Goal: Book appointment/travel/reservation

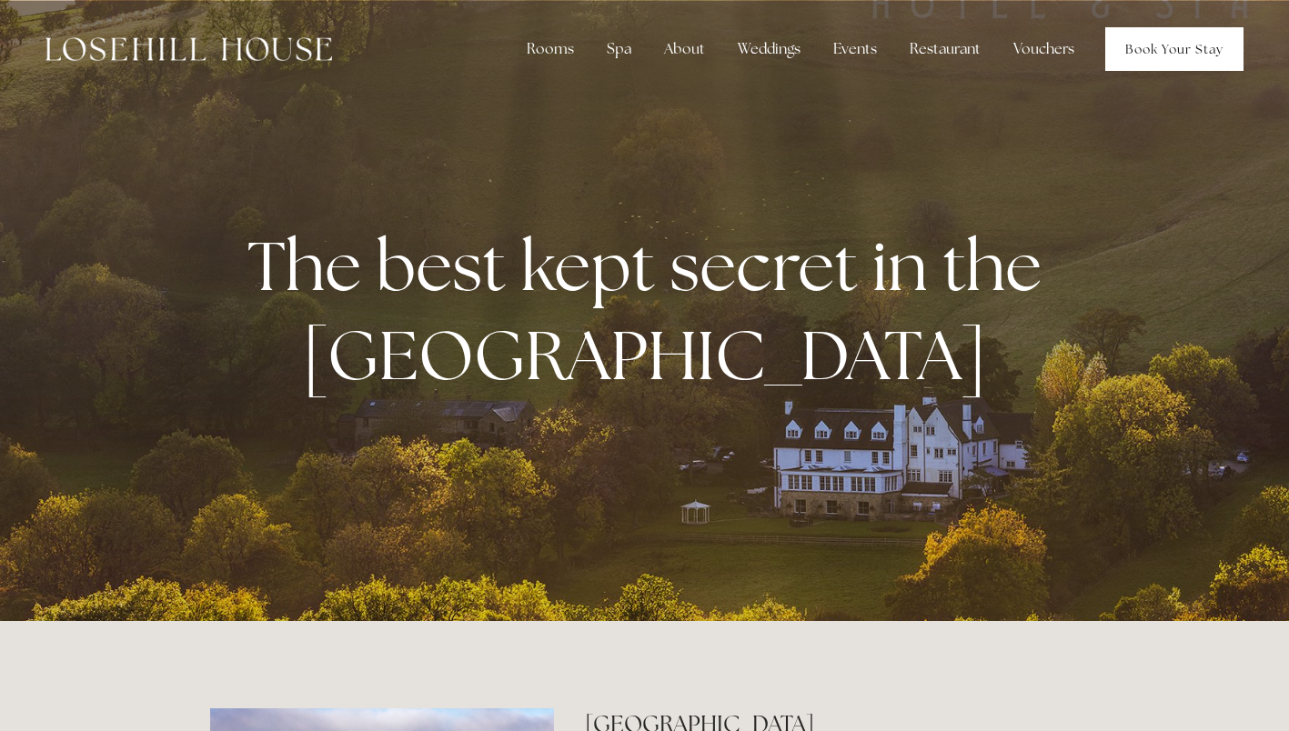
click at [1152, 41] on link "Book Your Stay" at bounding box center [1174, 49] width 138 height 44
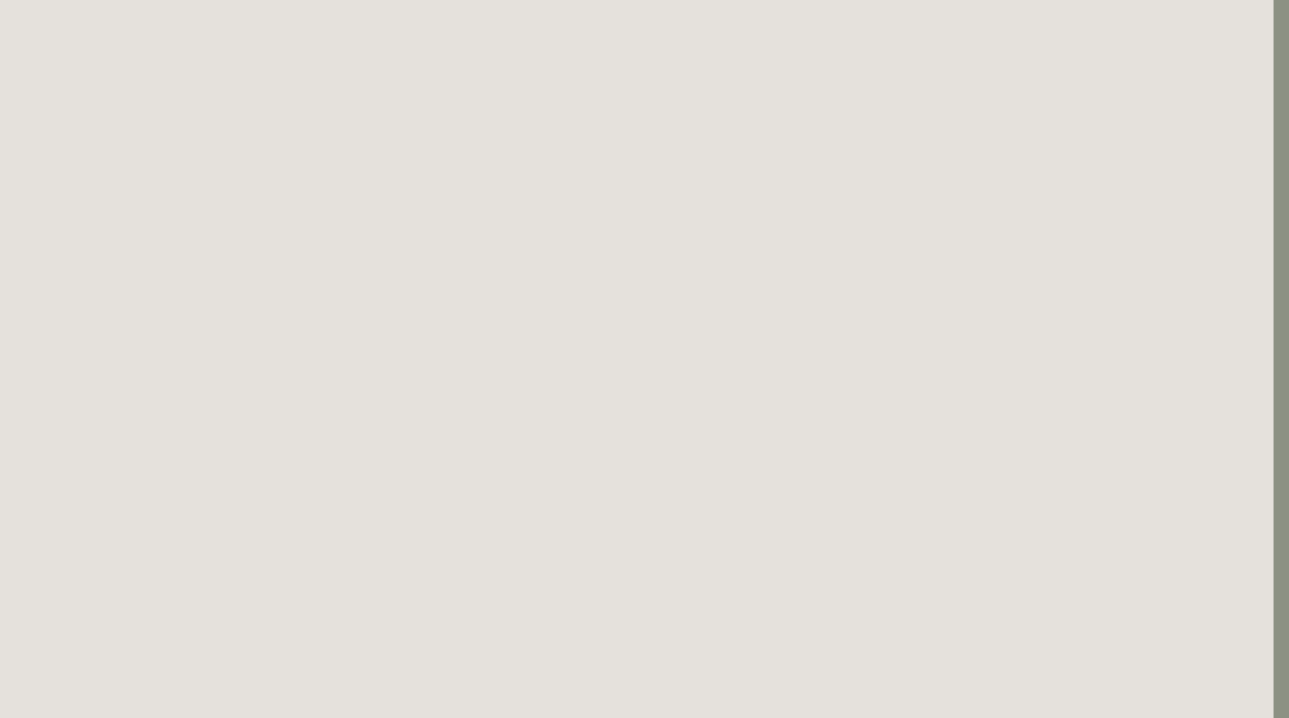
scroll to position [99, 15]
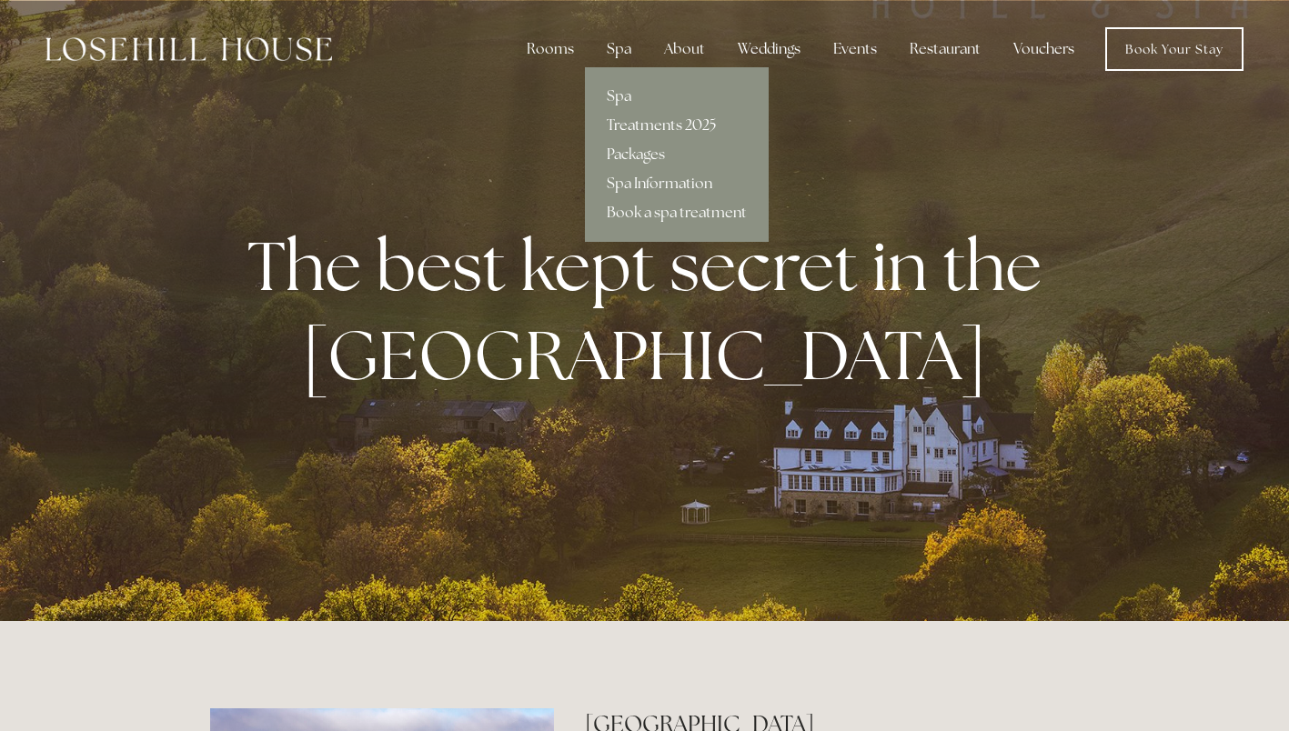
click at [641, 126] on link "Treatments 2025" at bounding box center [677, 125] width 184 height 29
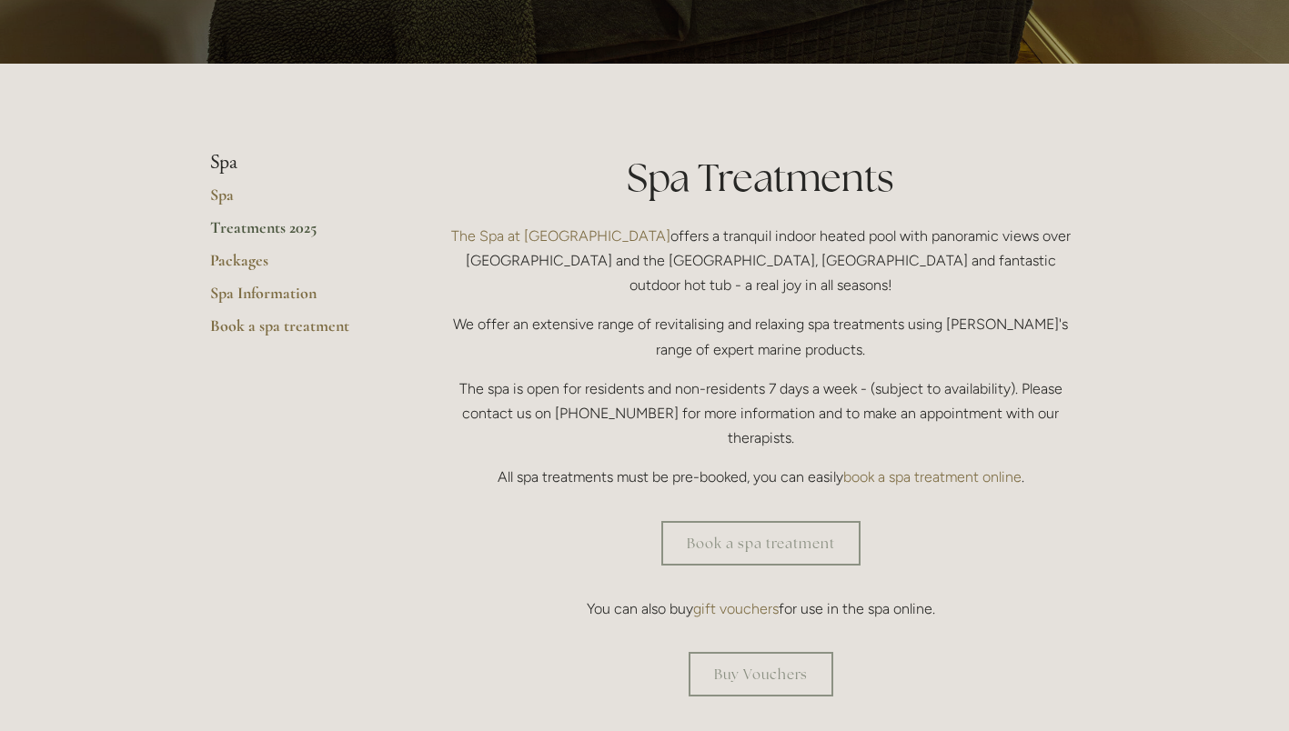
scroll to position [319, 0]
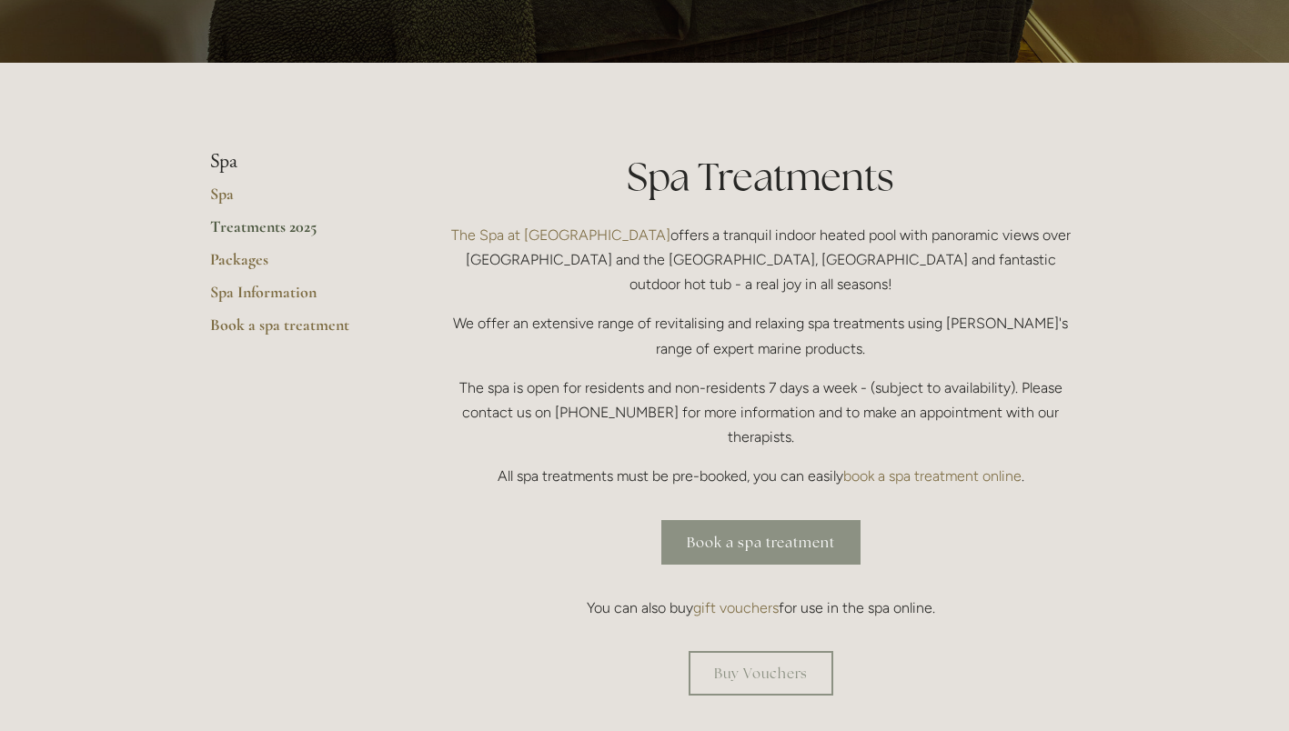
click at [727, 520] on link "Book a spa treatment" at bounding box center [760, 542] width 199 height 45
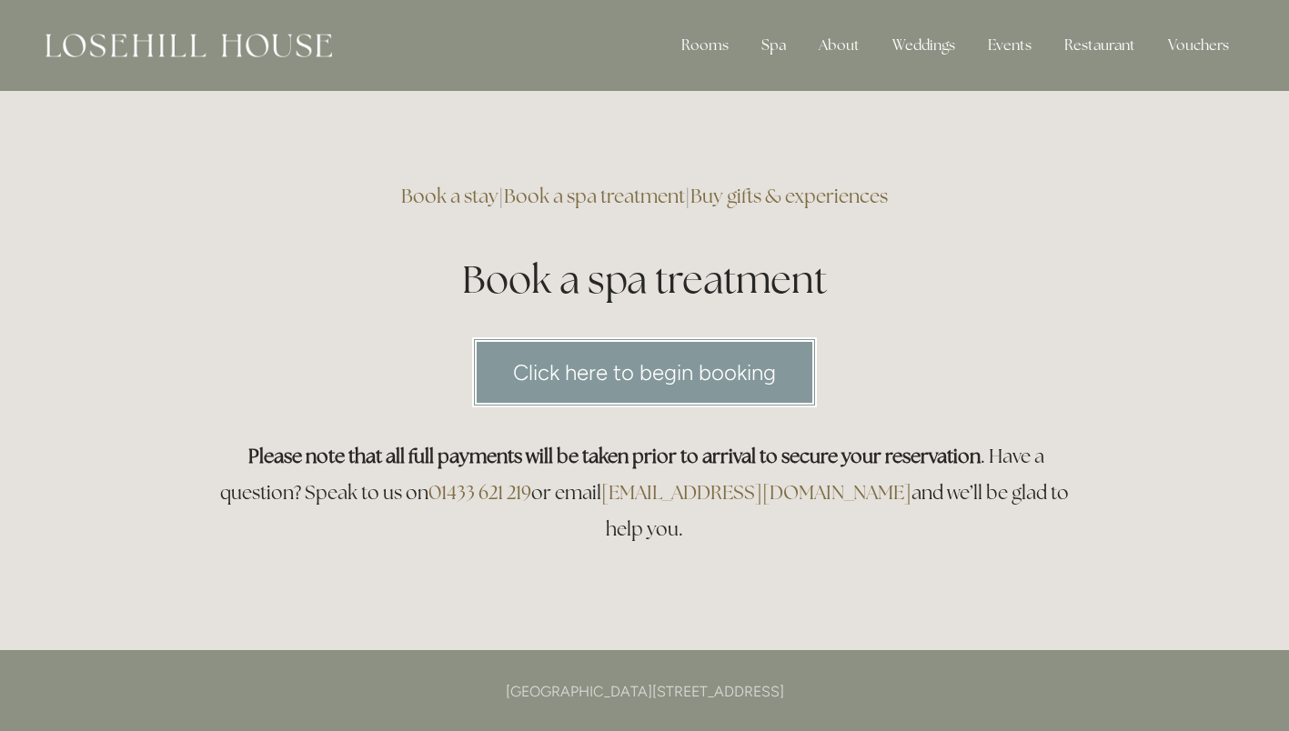
click at [672, 379] on link "Click here to begin booking" at bounding box center [644, 373] width 345 height 70
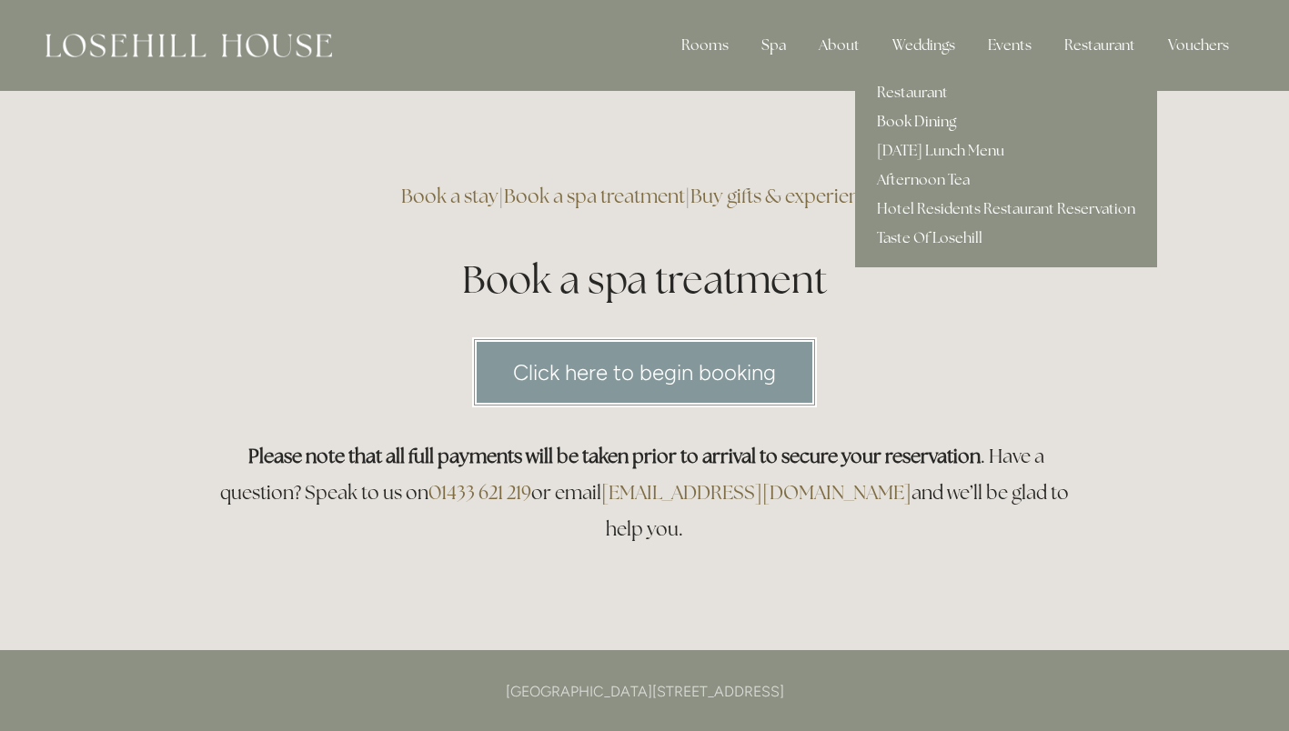
click at [919, 127] on link "Book Dining" at bounding box center [1006, 121] width 302 height 29
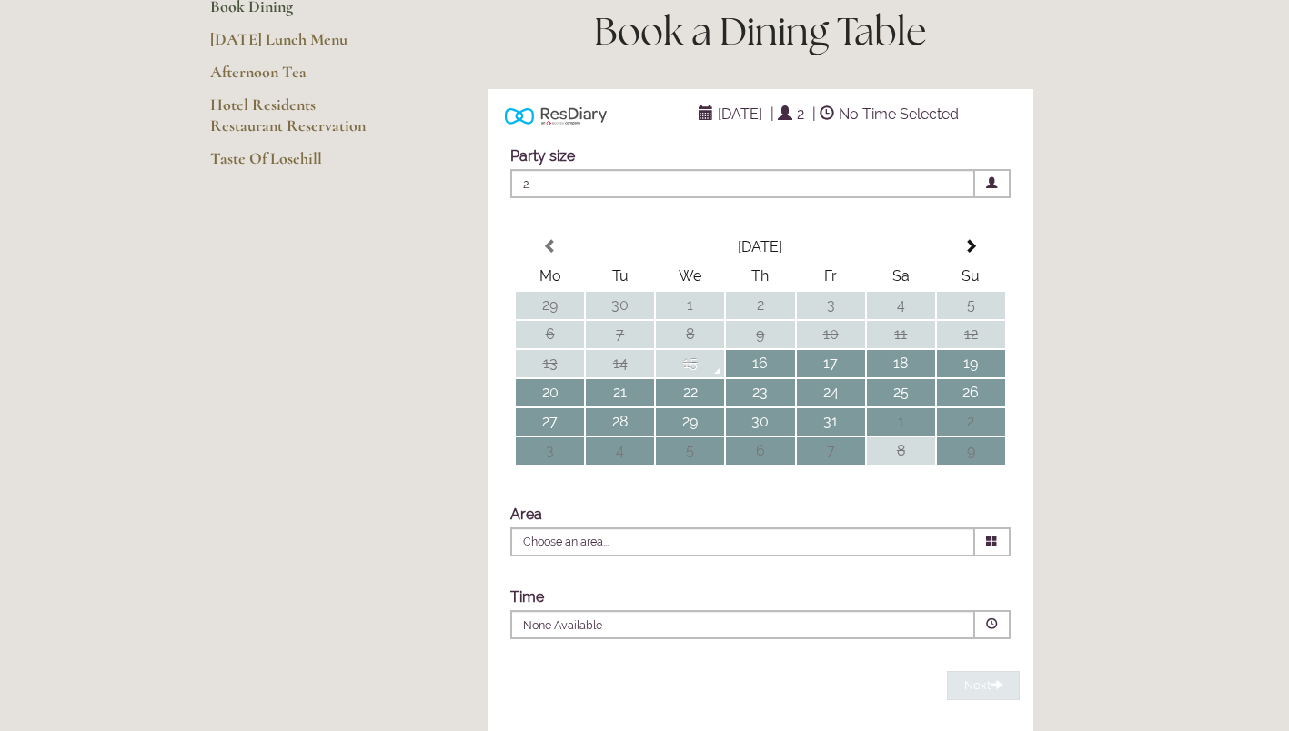
scroll to position [255, 0]
click at [260, 122] on link "Hotel Residents Restaurant Reservation" at bounding box center [297, 123] width 174 height 54
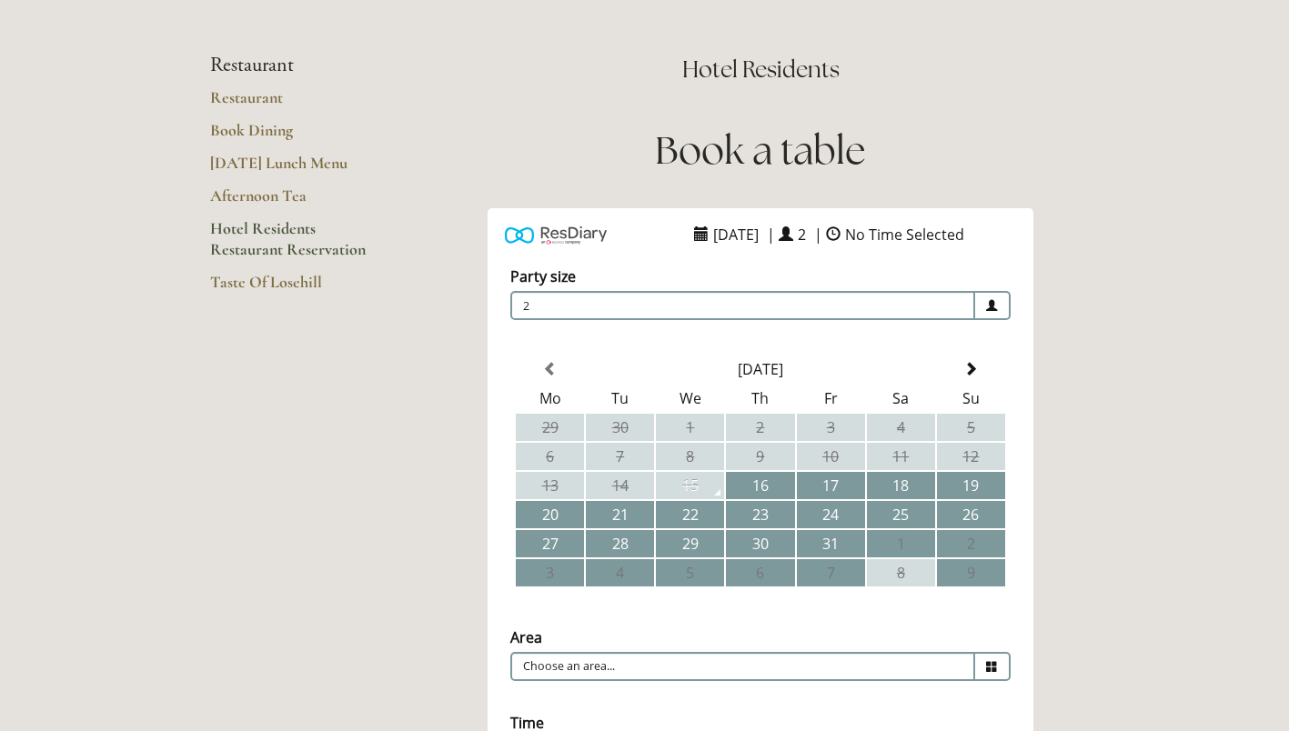
scroll to position [134, 0]
click at [709, 233] on span "15 October 2025" at bounding box center [736, 232] width 55 height 29
click at [731, 234] on span "15 October 2025" at bounding box center [736, 232] width 55 height 29
click at [969, 378] on th at bounding box center [971, 367] width 68 height 27
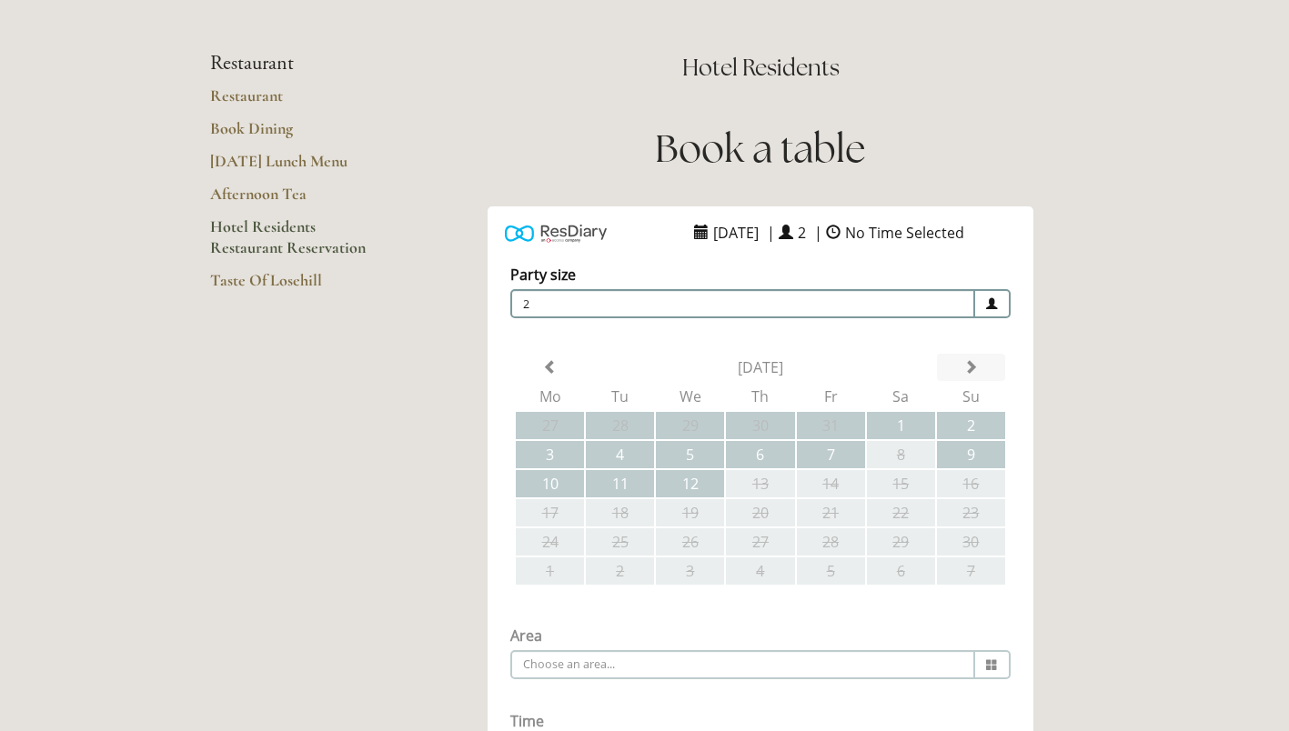
click at [969, 378] on th at bounding box center [971, 367] width 68 height 27
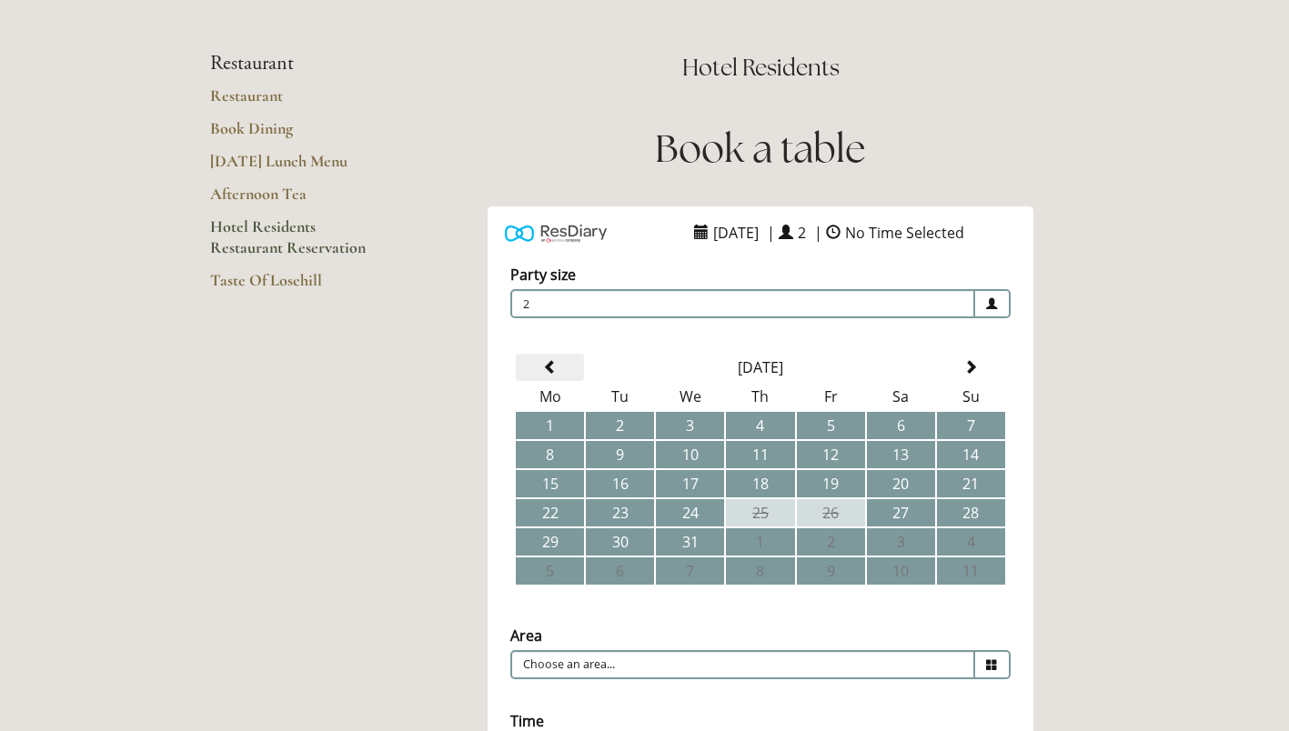
click at [553, 364] on span at bounding box center [550, 367] width 15 height 15
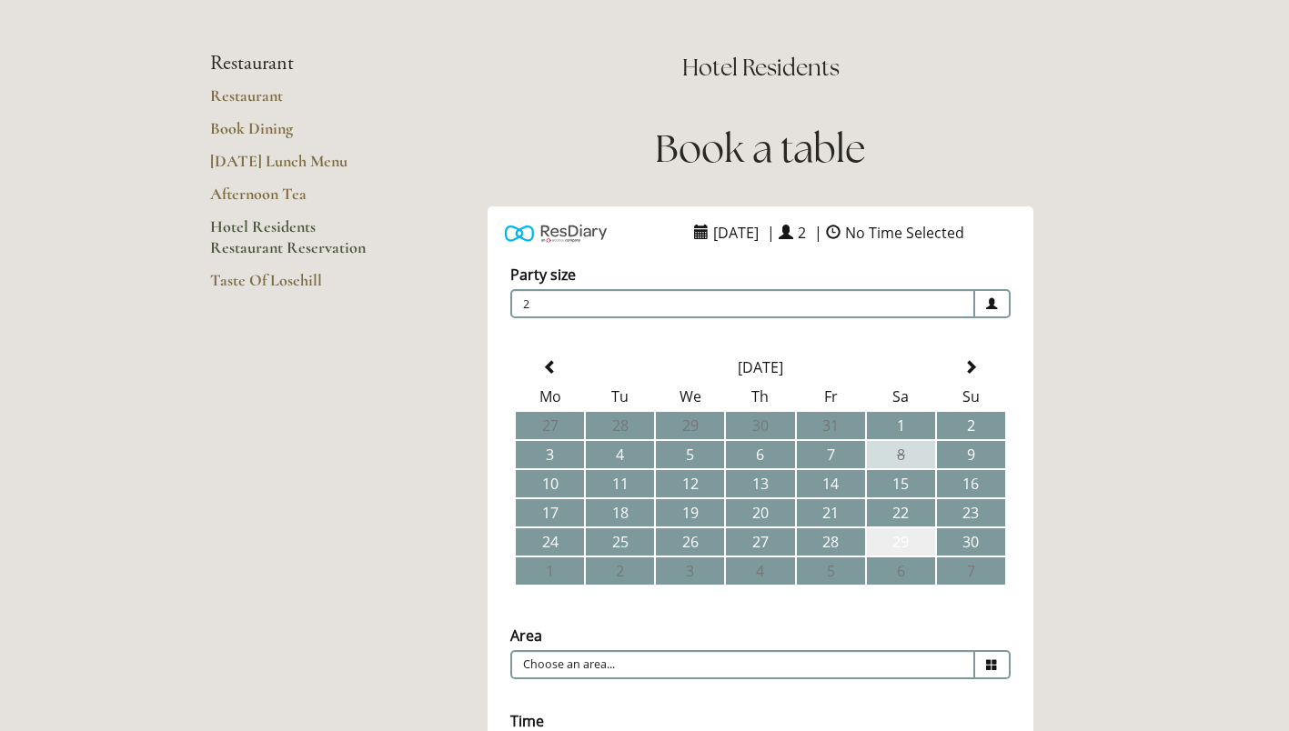
click at [892, 536] on td "29" at bounding box center [901, 542] width 68 height 27
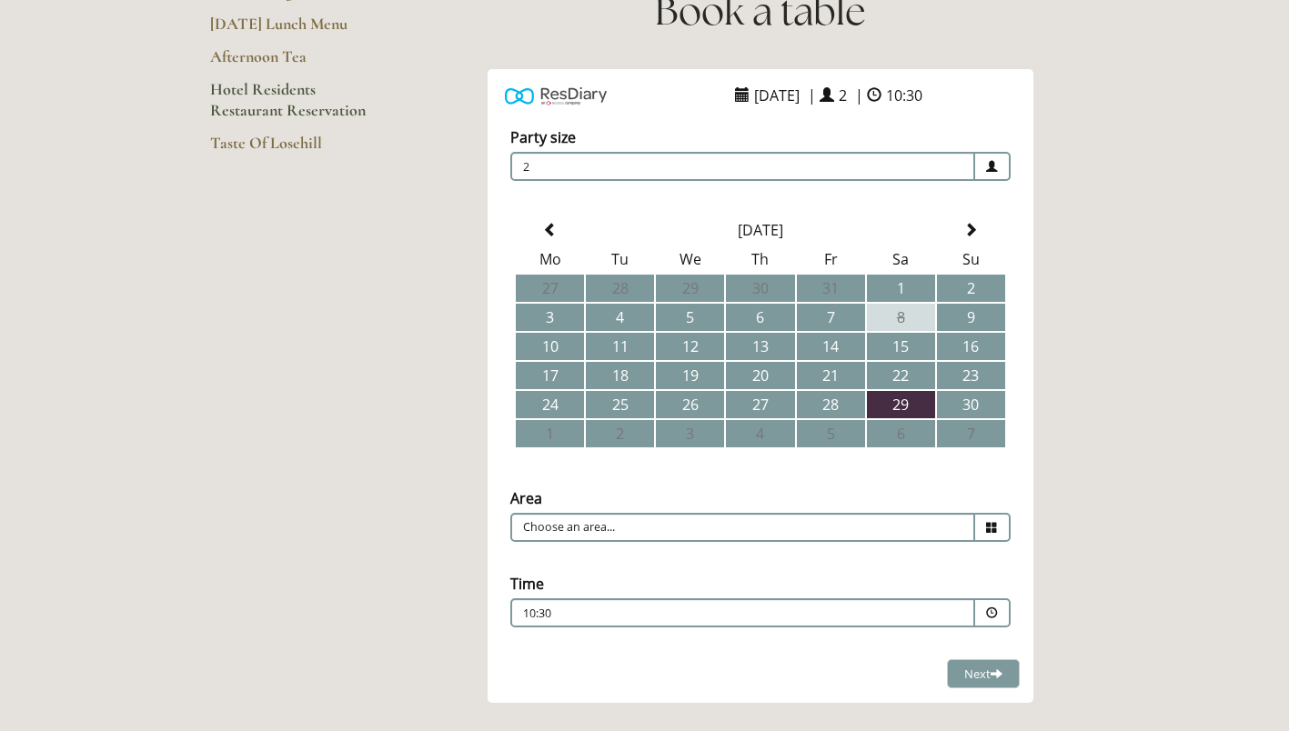
scroll to position [262, 0]
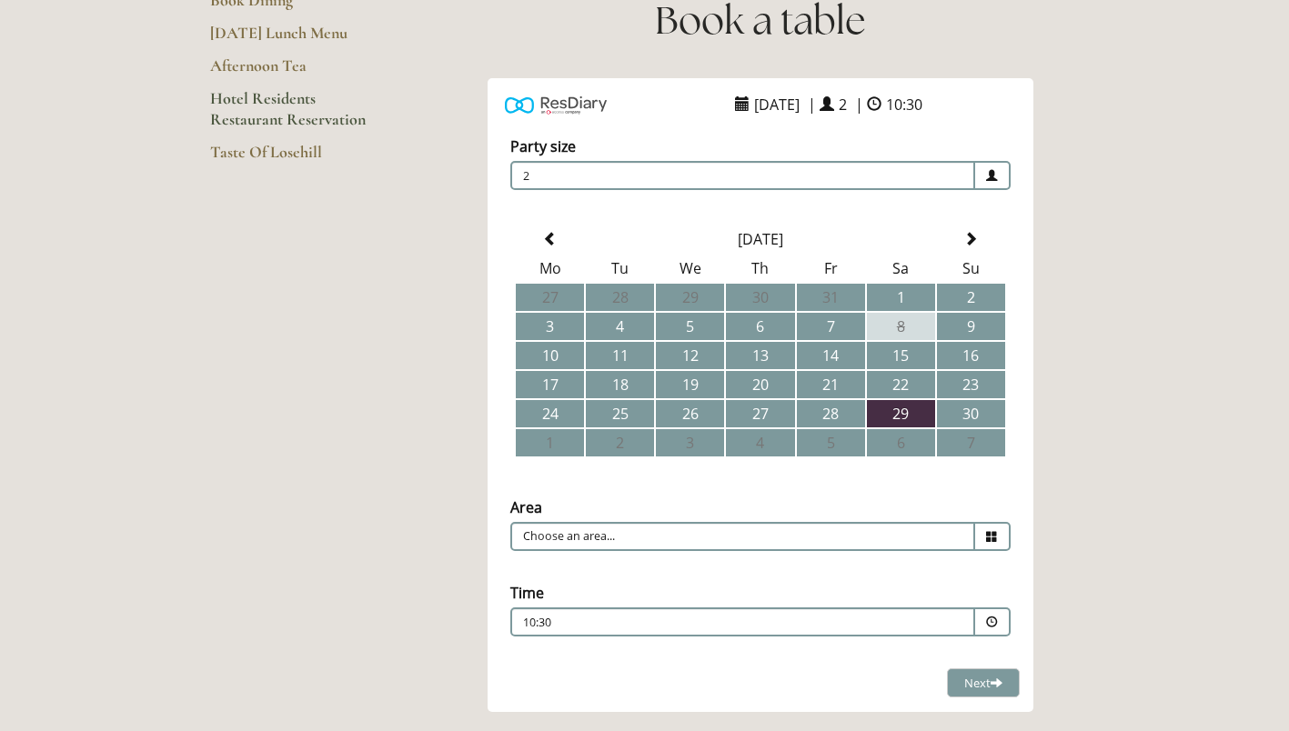
click at [927, 106] on span "10:30" at bounding box center [904, 104] width 45 height 29
click at [927, 108] on span "10:30" at bounding box center [904, 104] width 45 height 29
click at [927, 105] on span "10:30" at bounding box center [904, 104] width 45 height 29
click at [882, 108] on span at bounding box center [874, 104] width 15 height 15
click at [911, 533] on input "Choose an area..." at bounding box center [742, 536] width 465 height 29
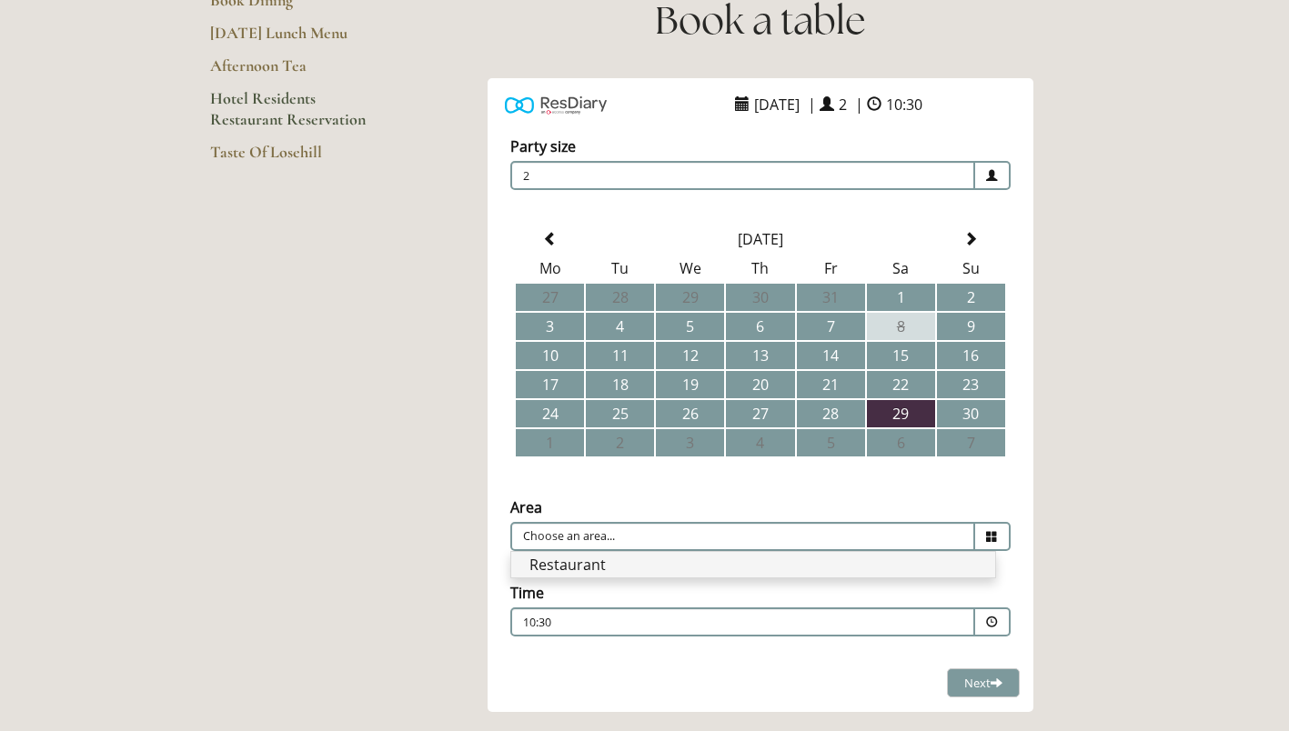
click at [889, 567] on li "Restaurant" at bounding box center [753, 564] width 484 height 25
type input "Restaurant"
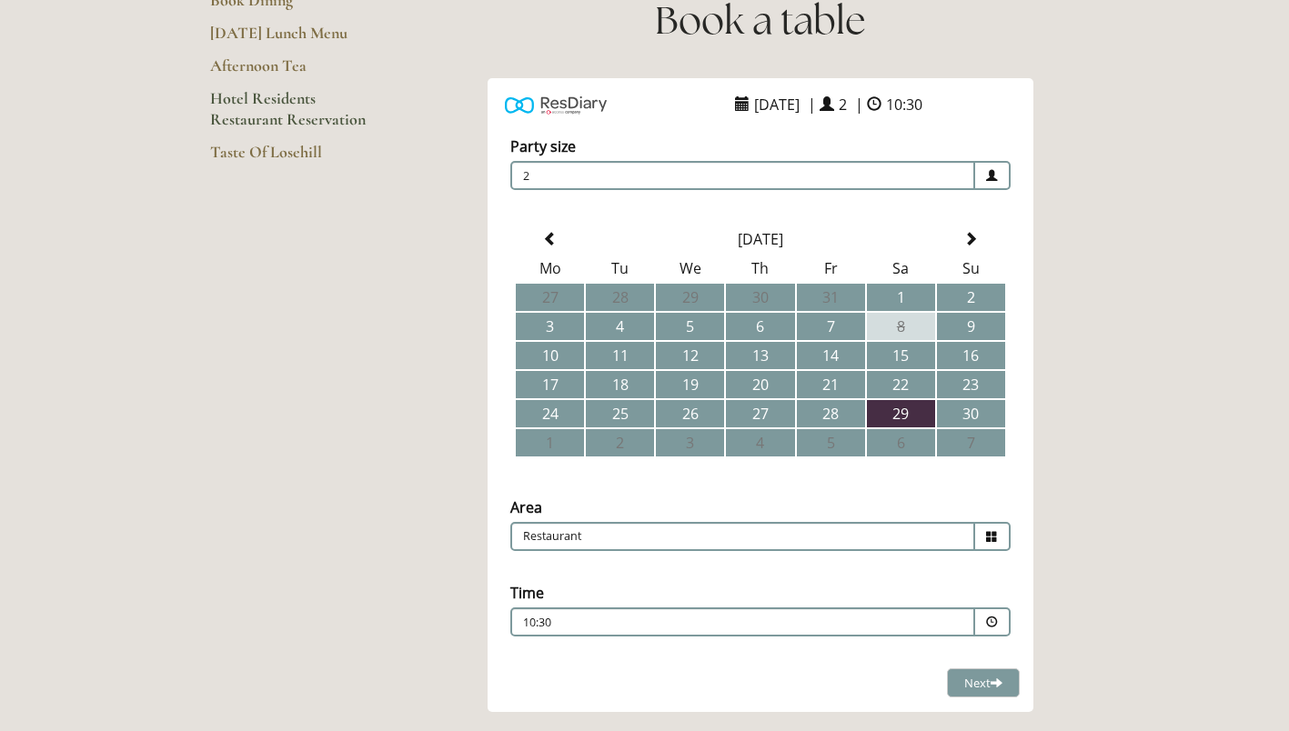
click at [891, 622] on div "10:30 Combined Shape Join Standby List" at bounding box center [742, 627] width 439 height 25
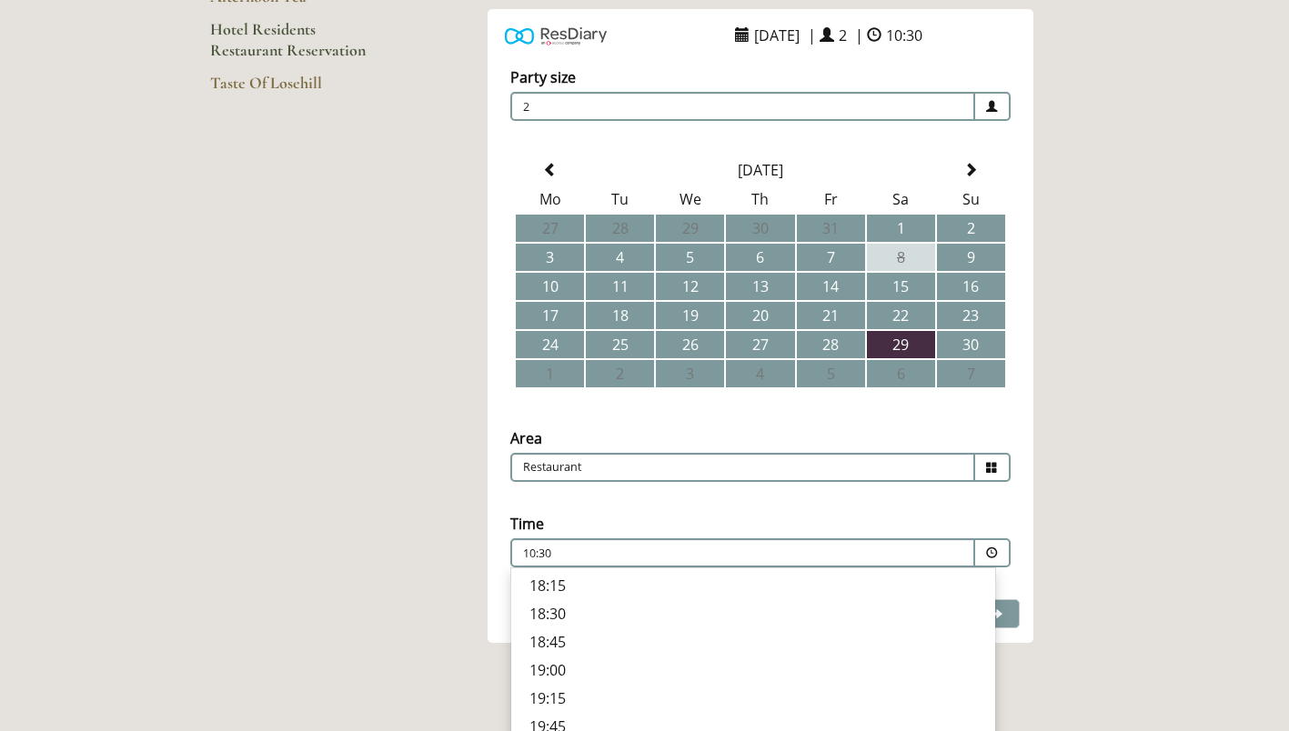
scroll to position [649, 0]
click at [735, 729] on p "20:00" at bounding box center [753, 739] width 448 height 20
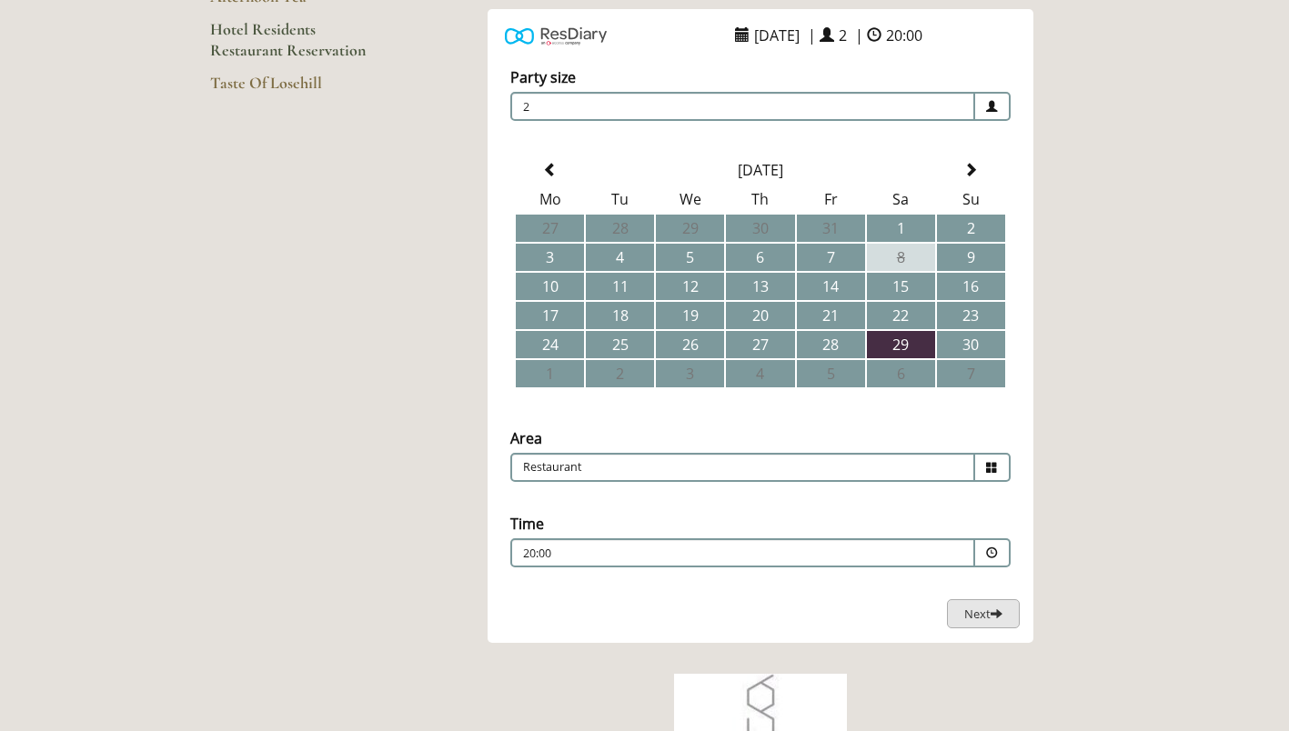
click at [994, 619] on span at bounding box center [997, 614] width 12 height 12
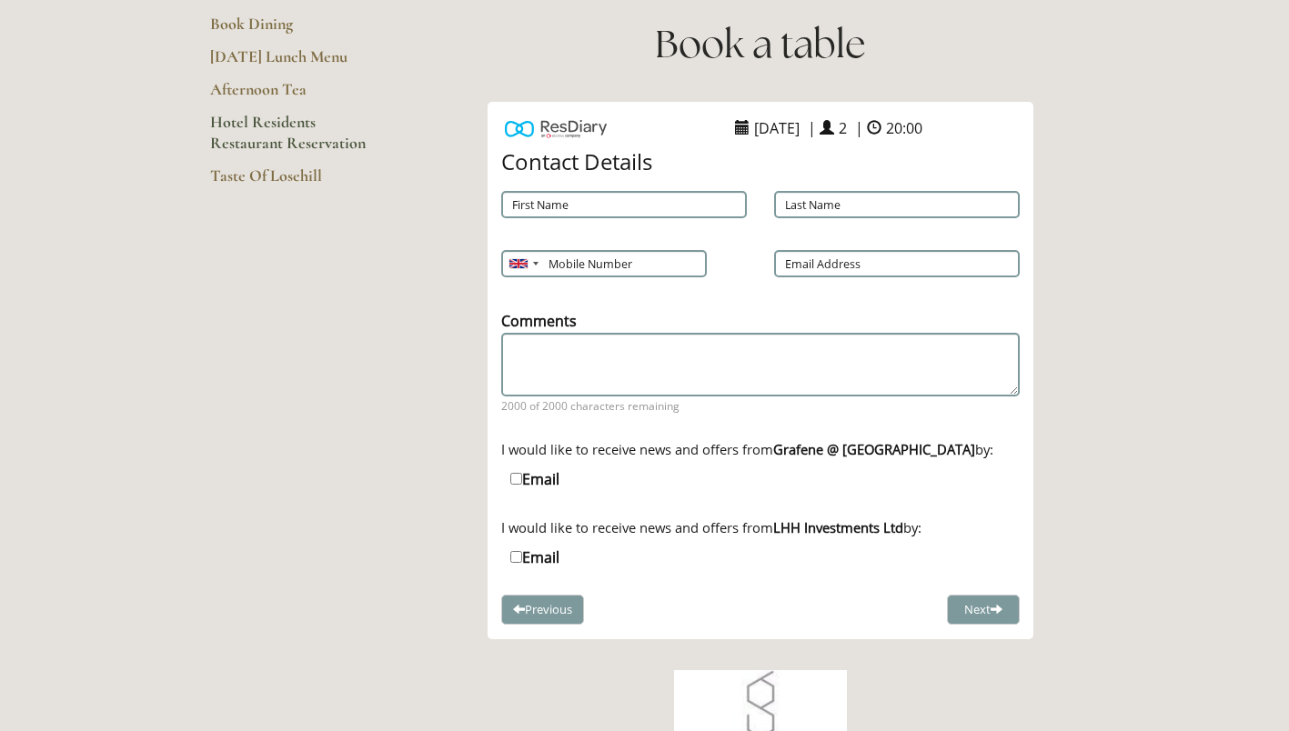
scroll to position [237, 0]
click at [529, 206] on input "First Name" at bounding box center [624, 205] width 246 height 27
type input "Will"
type input "Sanderson"
type input "07921168730"
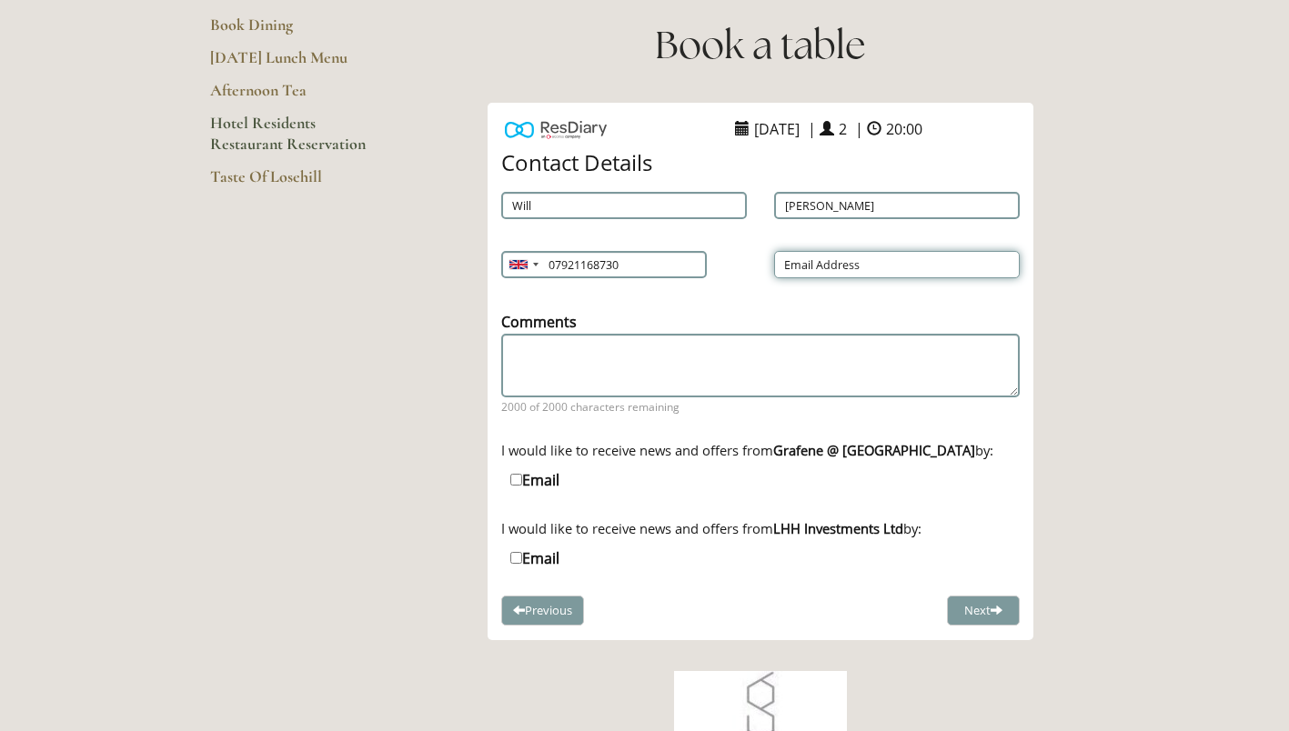
type input "willysanders@hotmail.com"
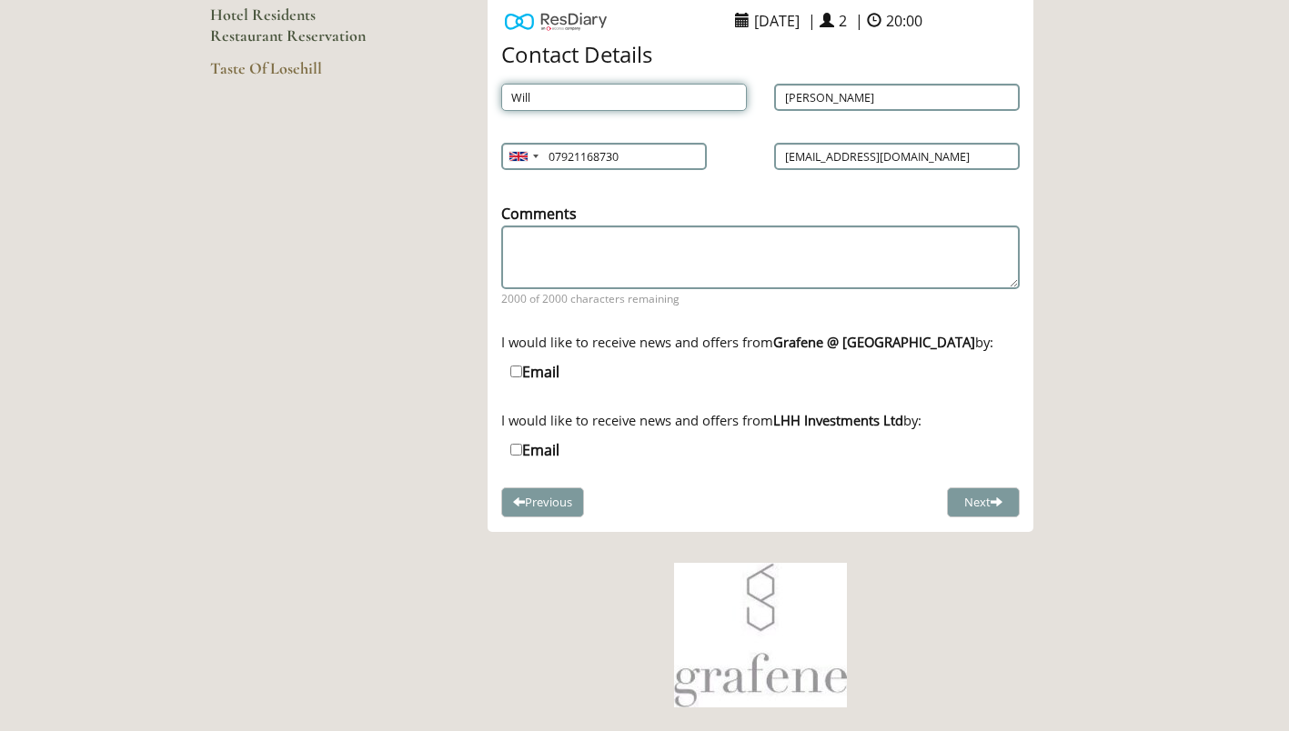
scroll to position [347, 0]
click at [982, 496] on button "Next" at bounding box center [983, 502] width 73 height 30
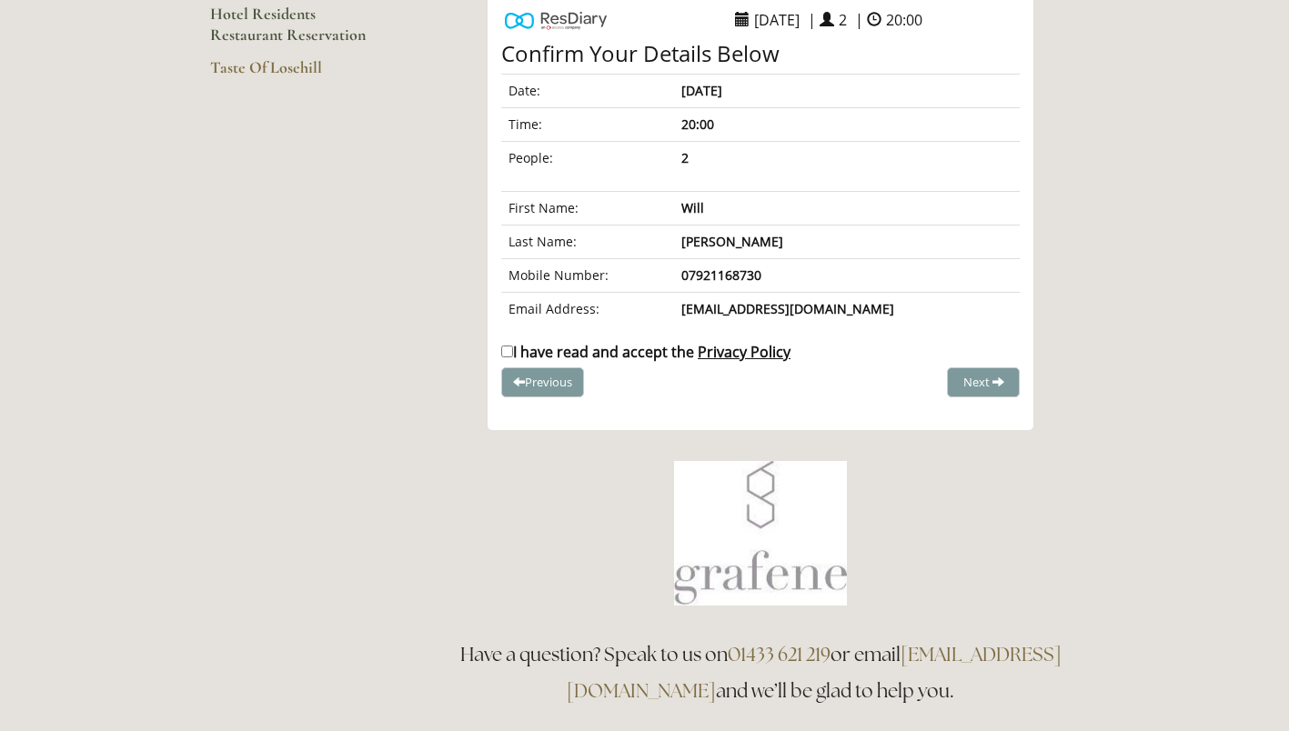
click at [516, 349] on label "I have read and accept the Privacy Policy" at bounding box center [645, 352] width 289 height 20
click at [513, 349] on input "I have read and accept the Privacy Policy" at bounding box center [507, 352] width 12 height 12
checkbox input "true"
click at [921, 378] on span "Complete Booking" at bounding box center [943, 382] width 100 height 16
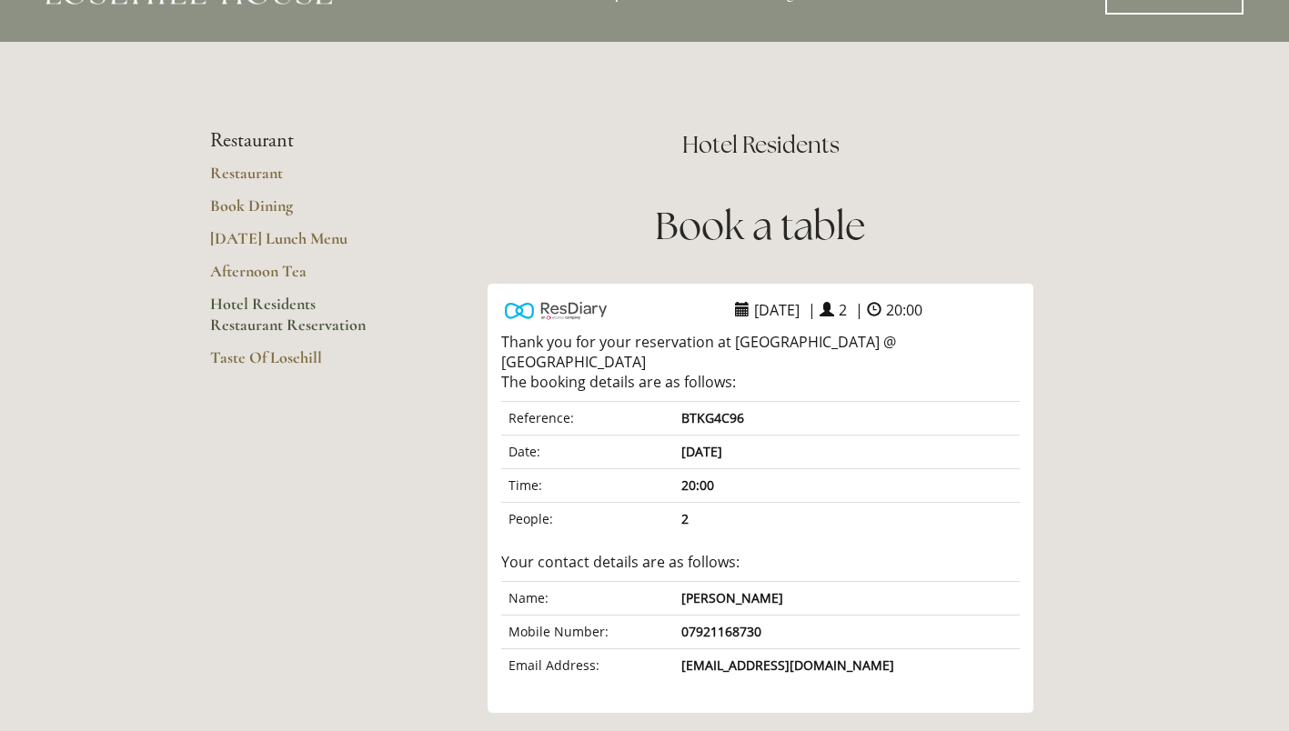
scroll to position [55, 0]
click at [243, 176] on link "Restaurant" at bounding box center [297, 180] width 174 height 33
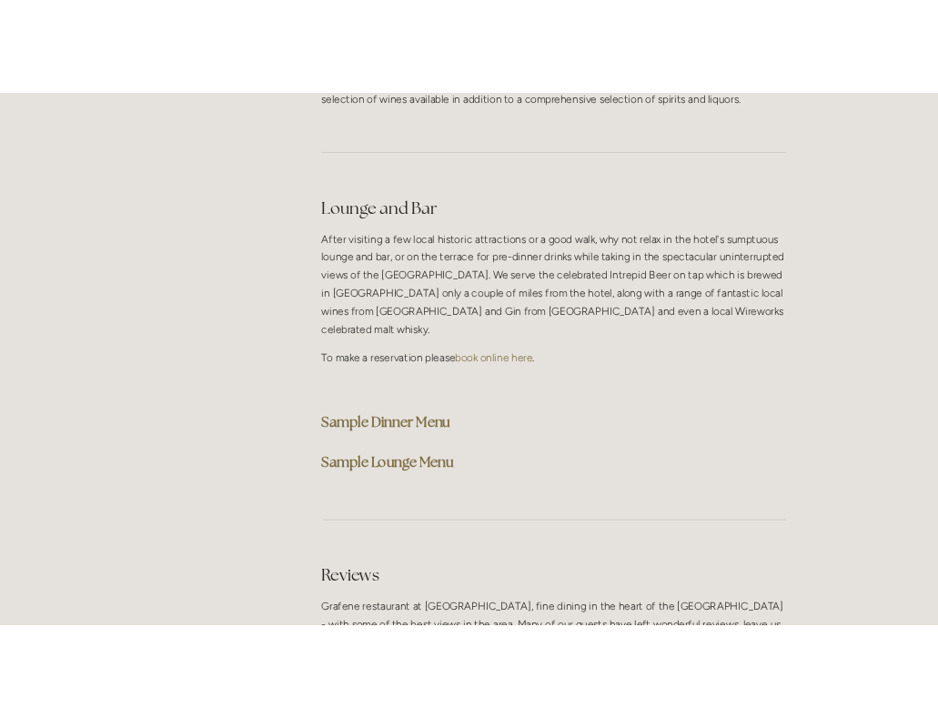
scroll to position [4552, 0]
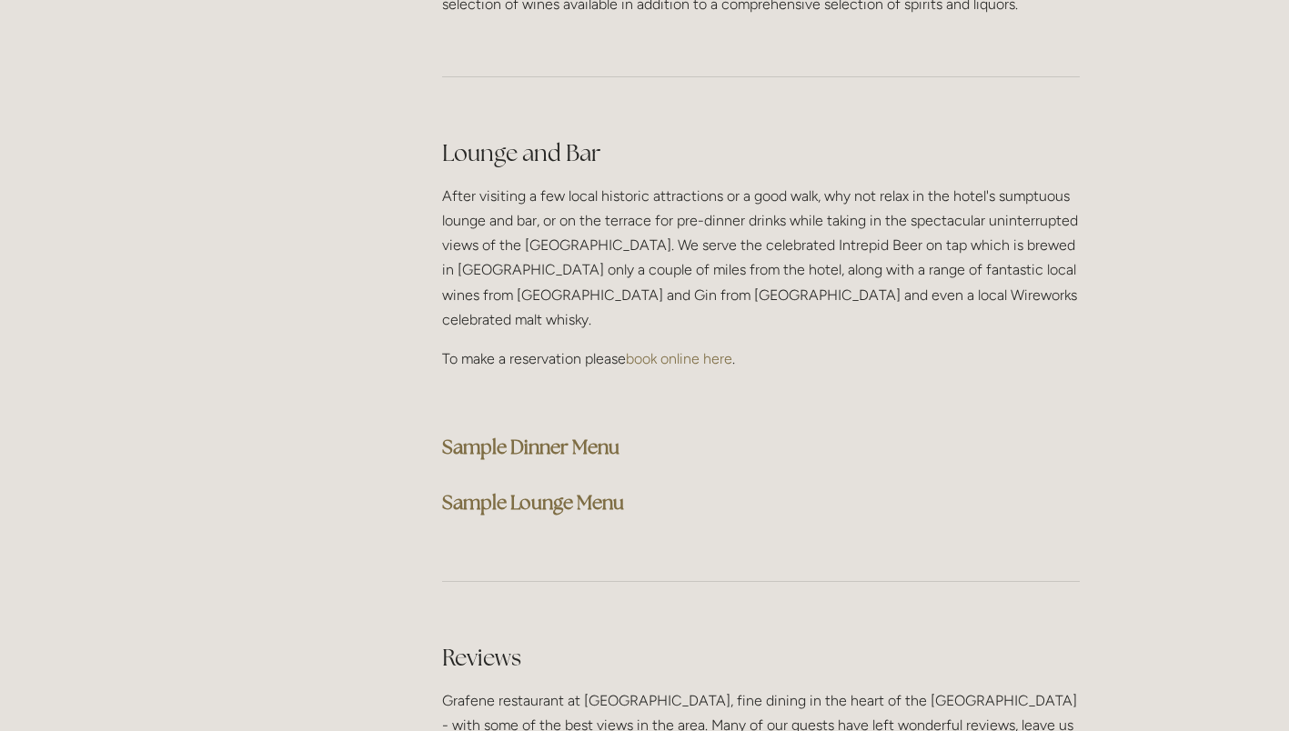
click at [516, 435] on strong "Sample Dinner Menu" at bounding box center [530, 447] width 177 height 25
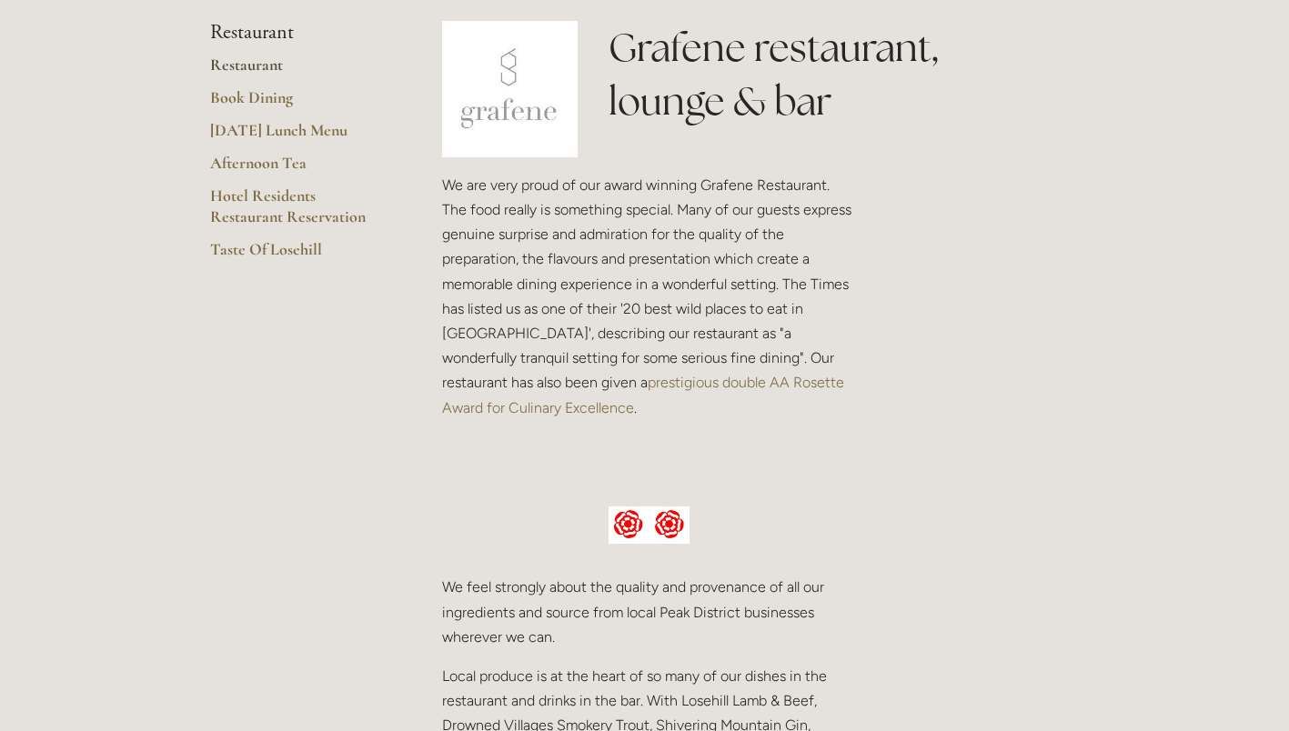
scroll to position [448, 0]
click at [286, 160] on link "Afternoon Tea" at bounding box center [297, 170] width 174 height 33
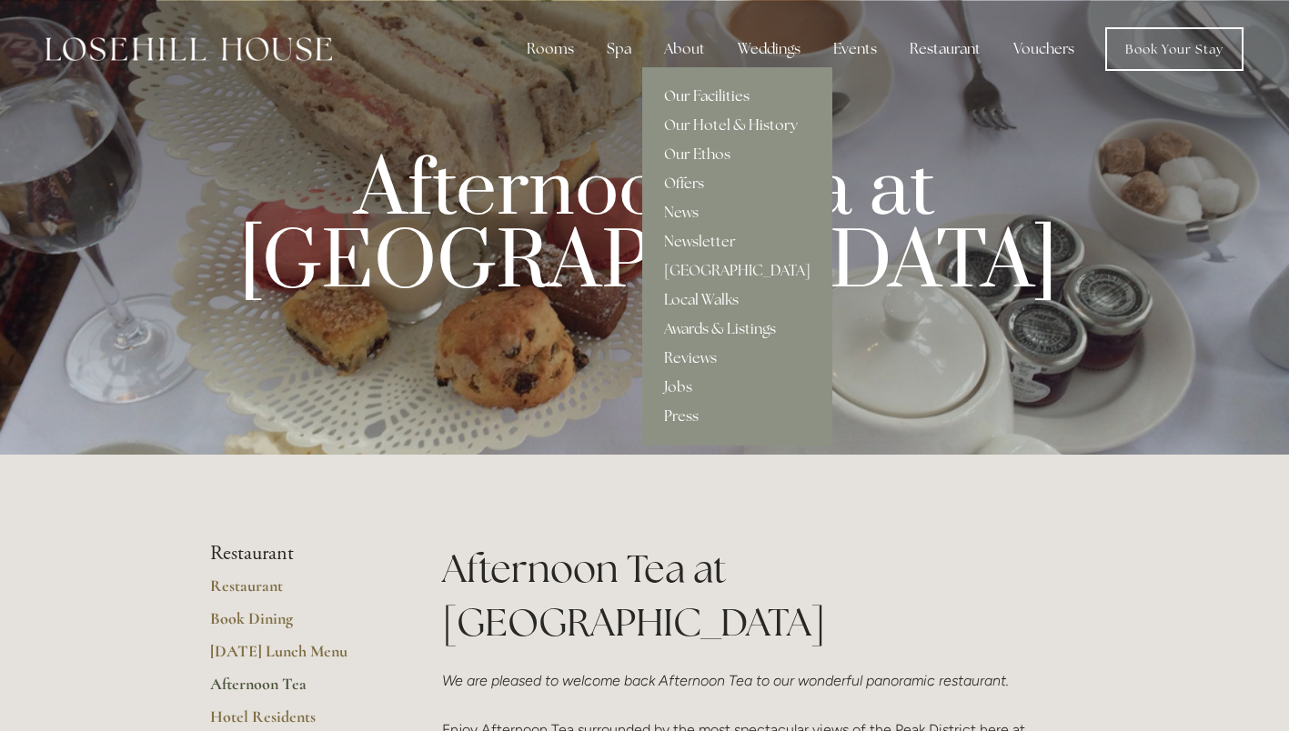
click at [703, 91] on link "Our Facilities" at bounding box center [737, 96] width 190 height 29
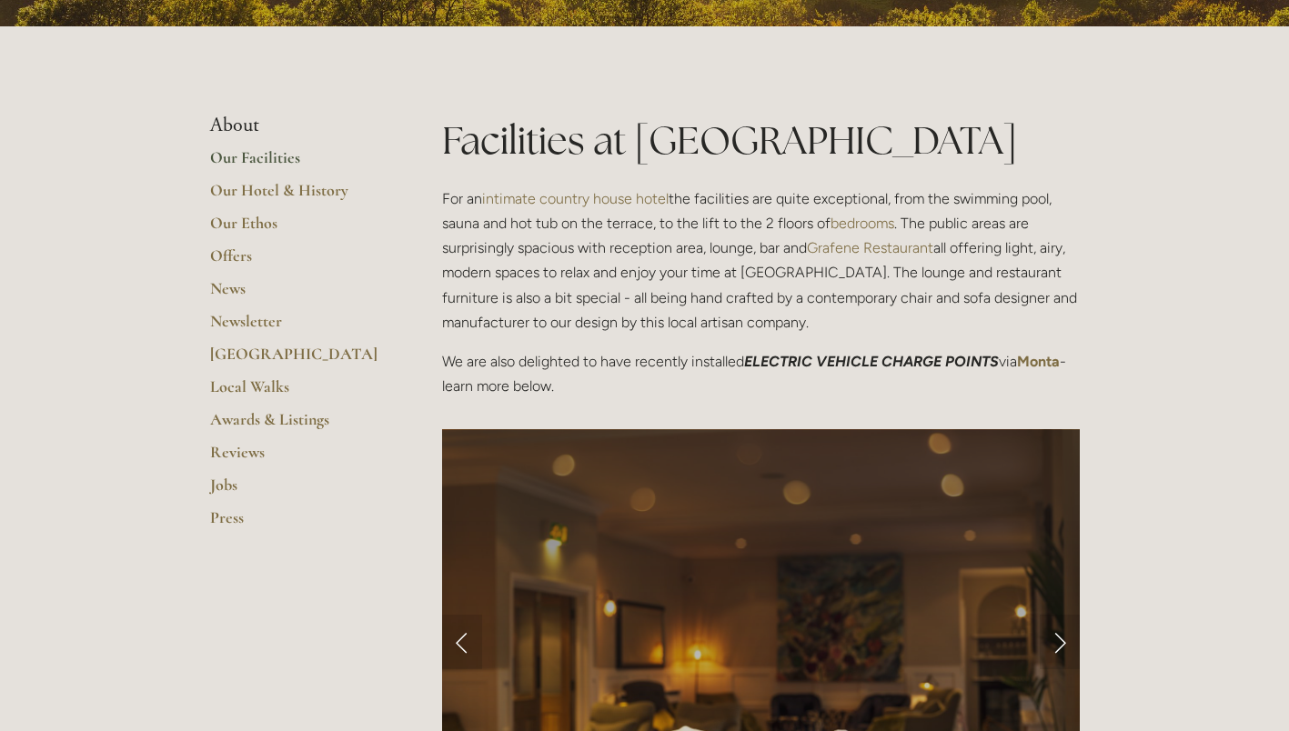
scroll to position [357, 0]
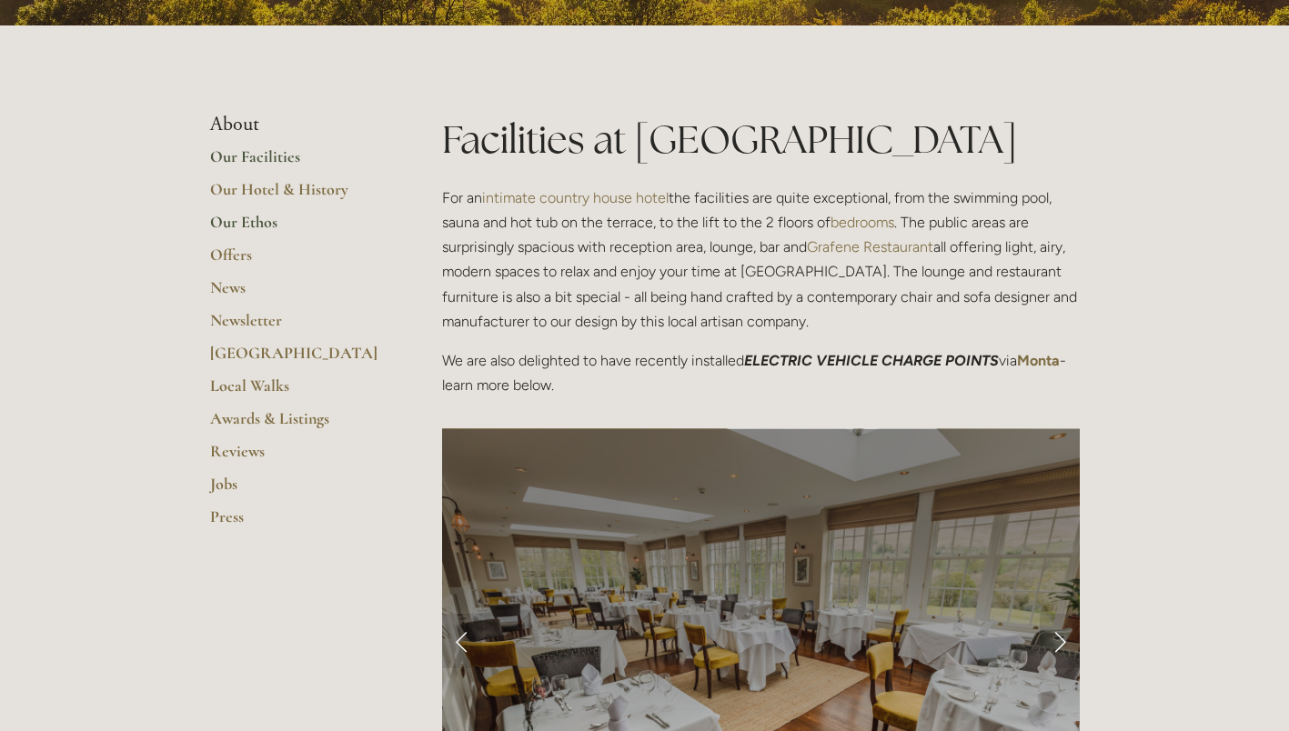
click at [243, 226] on link "Our Ethos" at bounding box center [297, 228] width 174 height 33
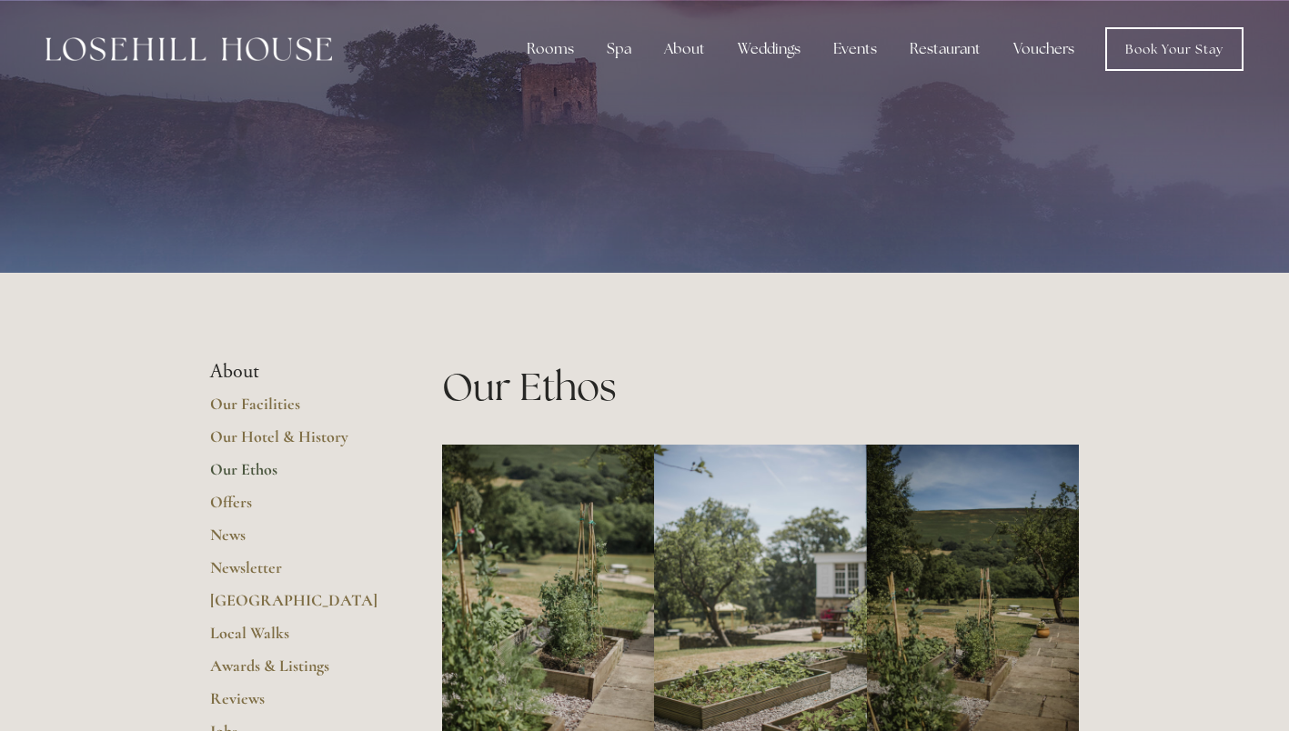
click at [286, 42] on img at bounding box center [188, 49] width 287 height 24
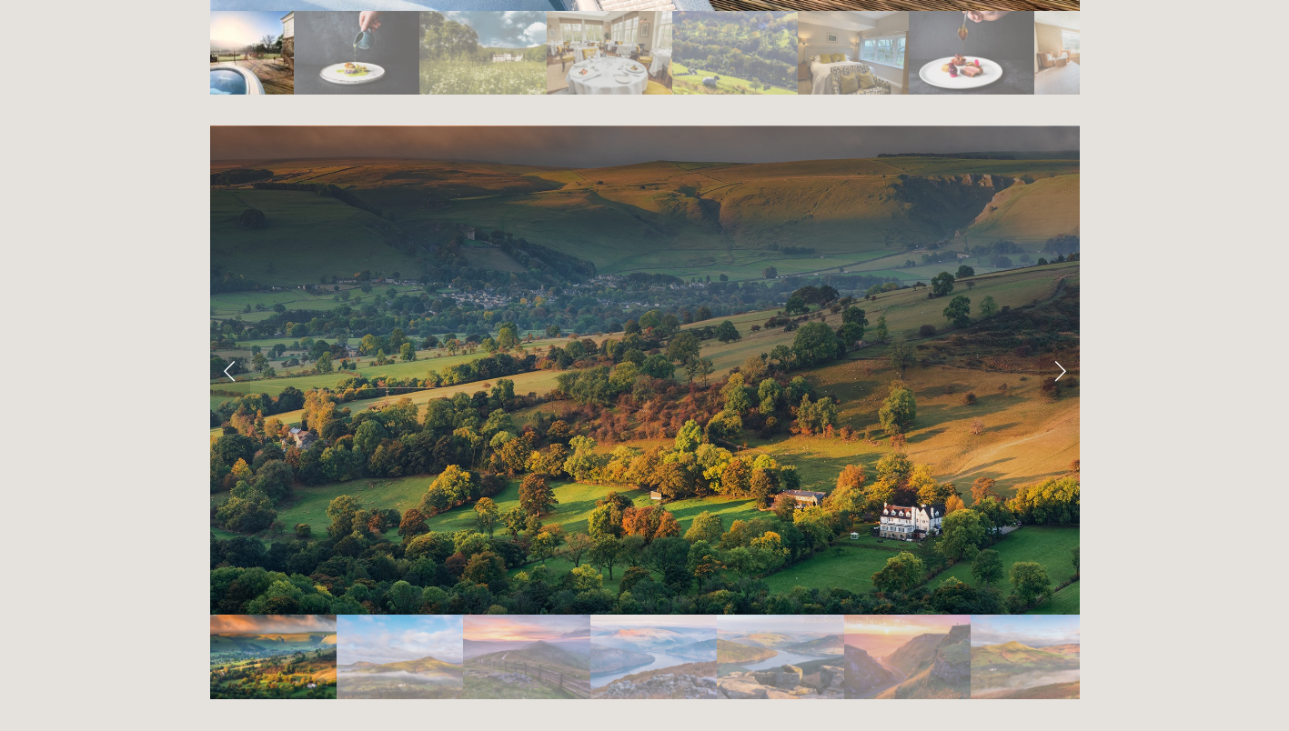
scroll to position [3643, 0]
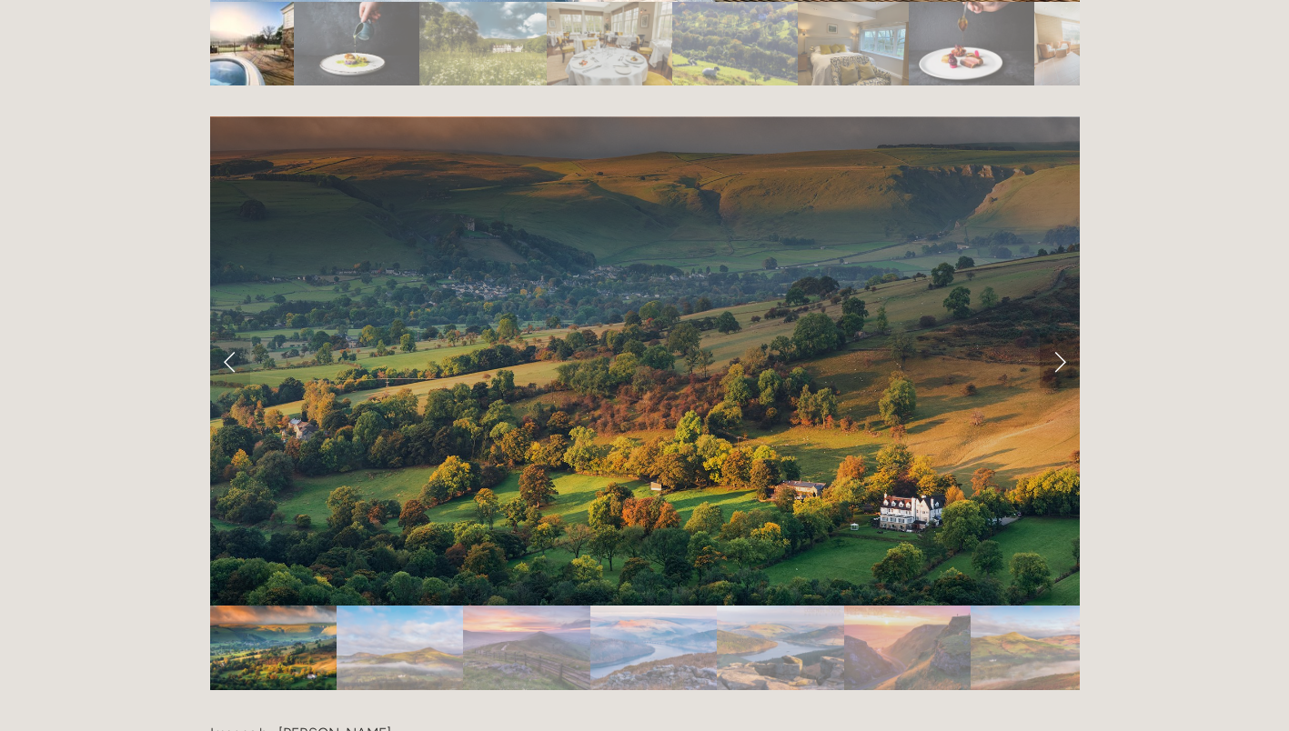
click at [1057, 334] on link "Next Slide" at bounding box center [1060, 361] width 40 height 55
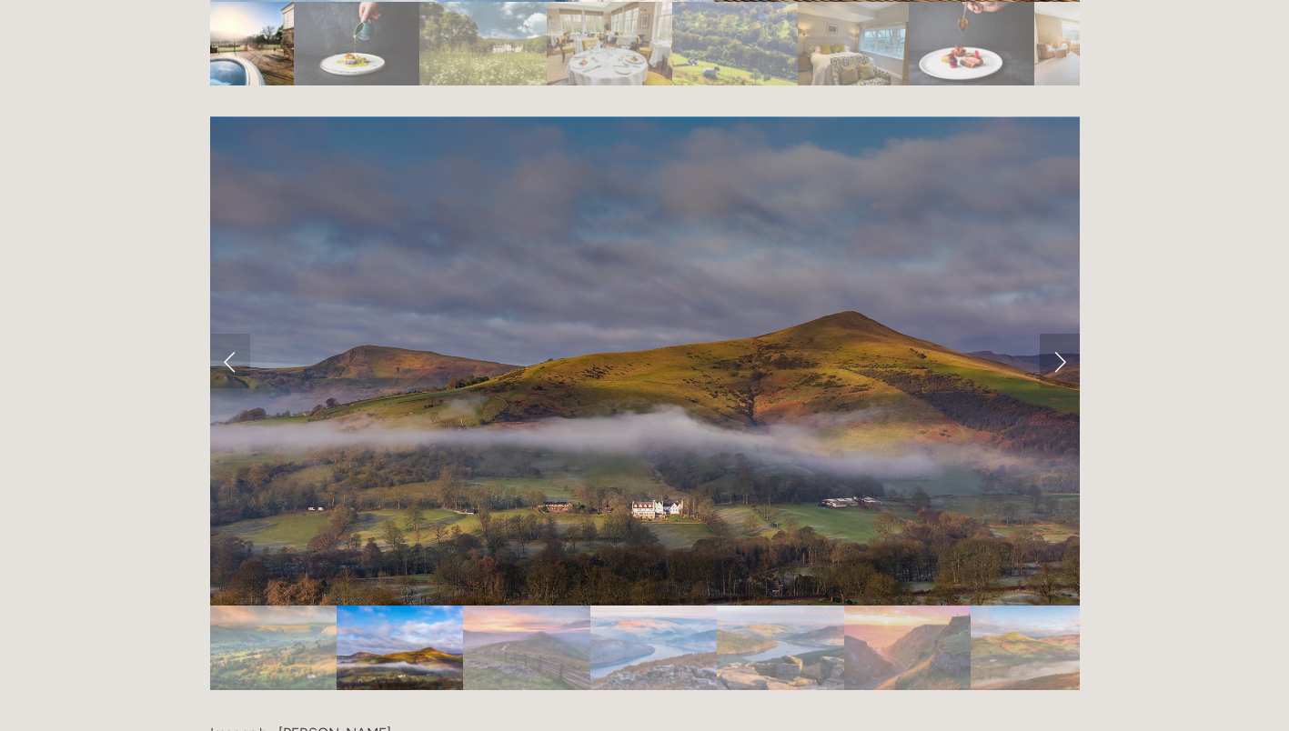
click at [1057, 334] on link "Next Slide" at bounding box center [1060, 361] width 40 height 55
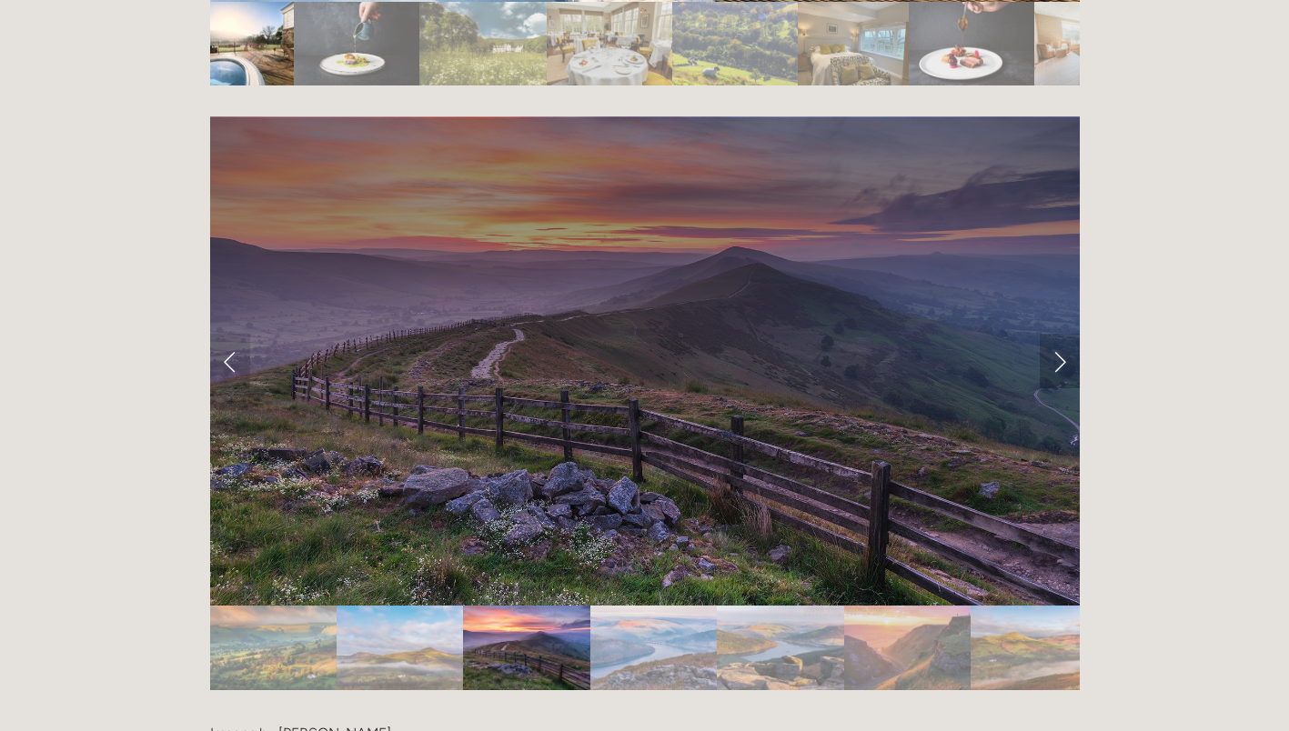
click at [1057, 334] on link "Next Slide" at bounding box center [1060, 361] width 40 height 55
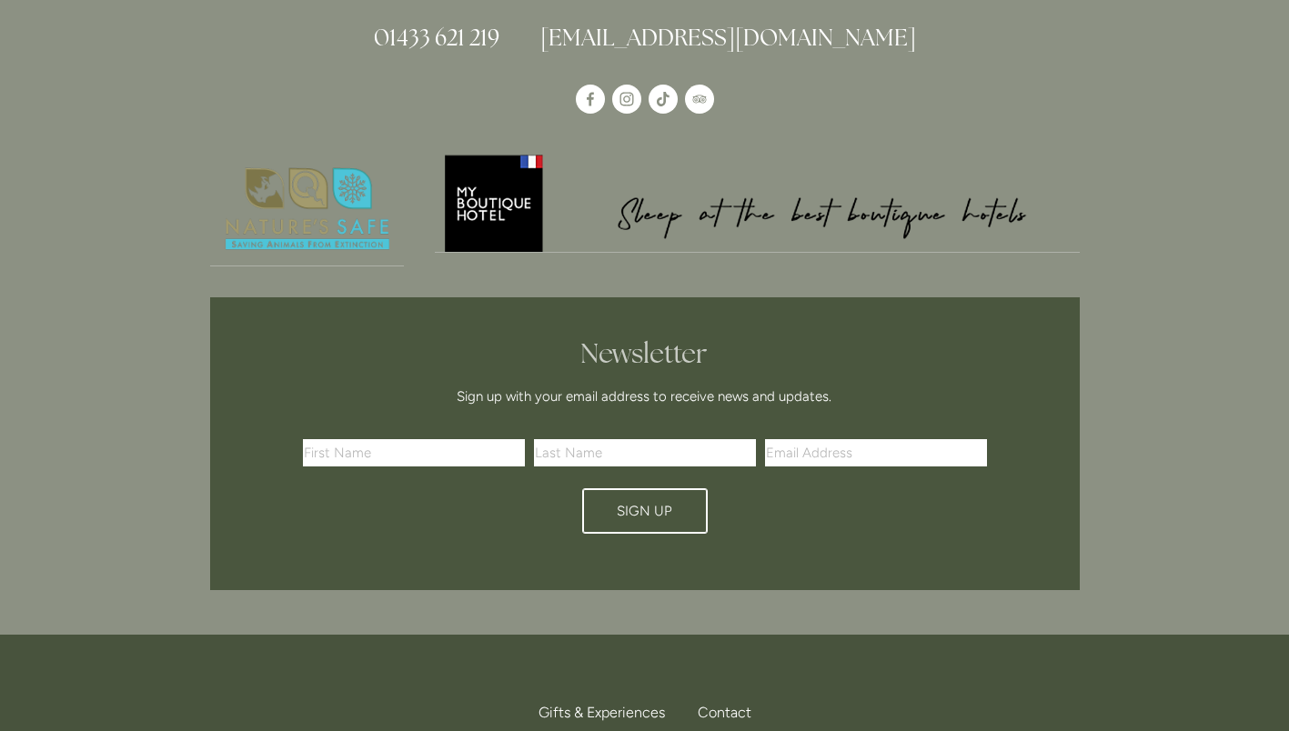
scroll to position [5427, 0]
